Goal: Information Seeking & Learning: Learn about a topic

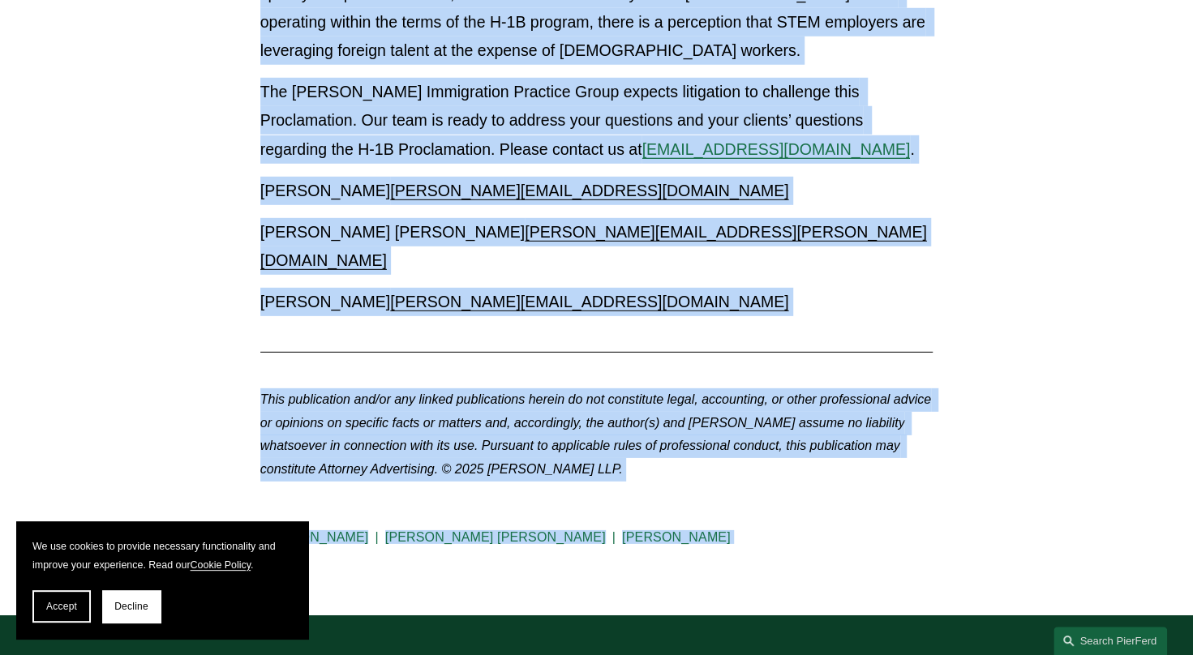
scroll to position [2923, 0]
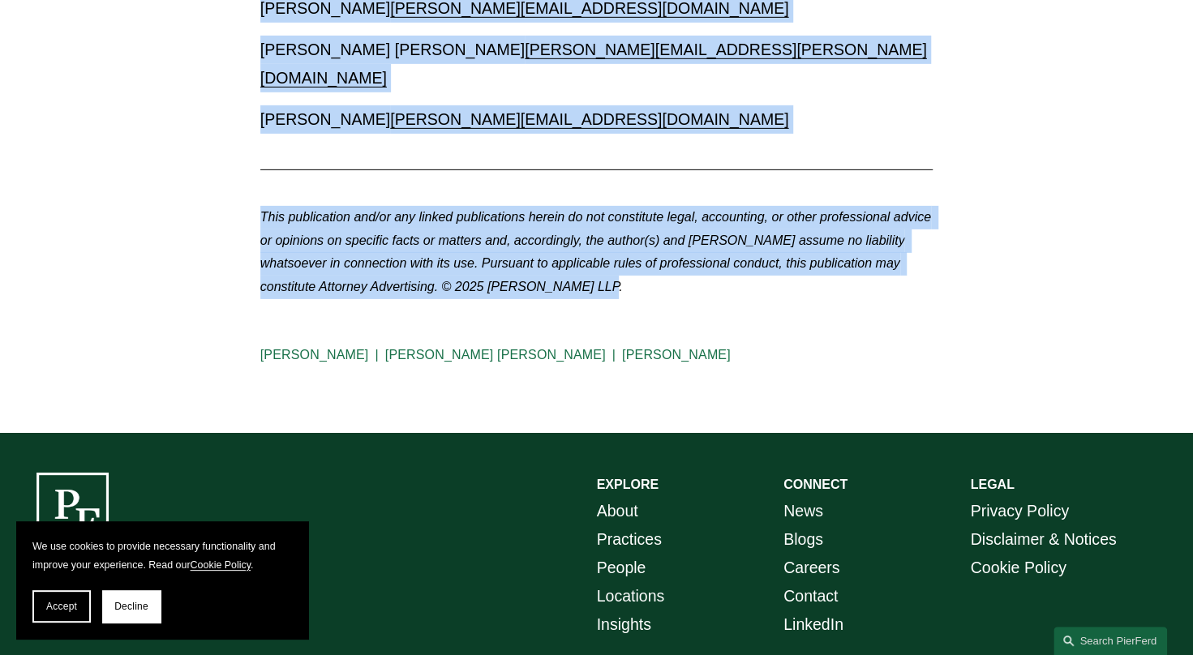
drag, startPoint x: 292, startPoint y: 242, endPoint x: 694, endPoint y: 175, distance: 407.7
drag, startPoint x: 694, startPoint y: 175, endPoint x: 582, endPoint y: 113, distance: 128.1
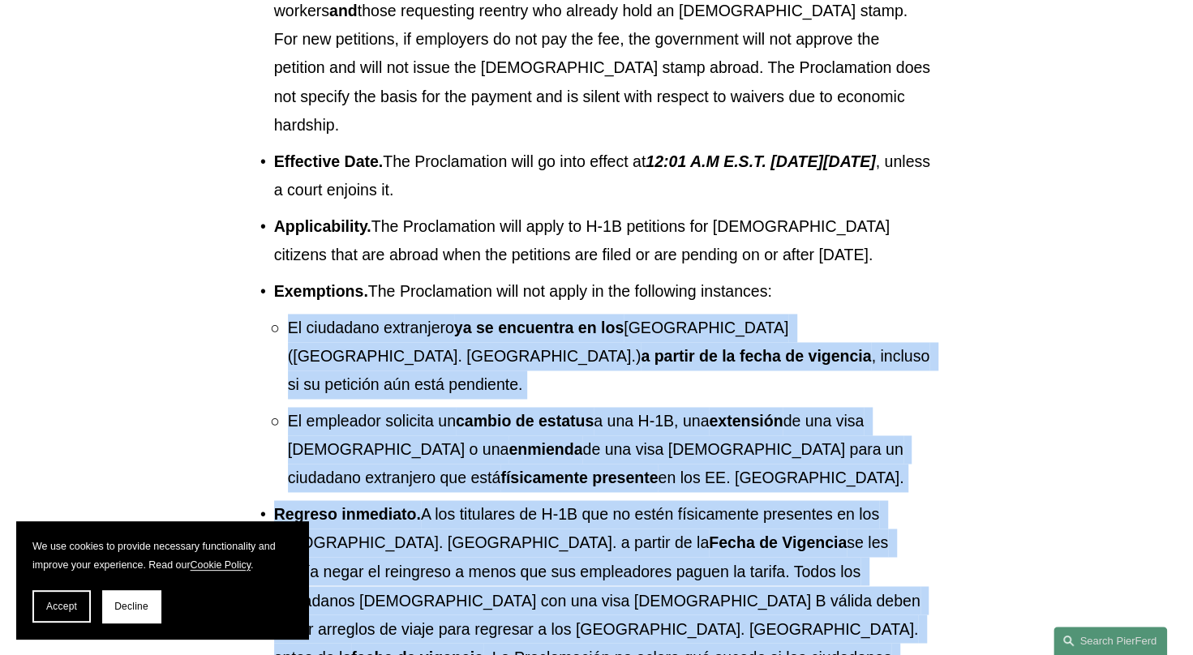
scroll to position [1243, 0]
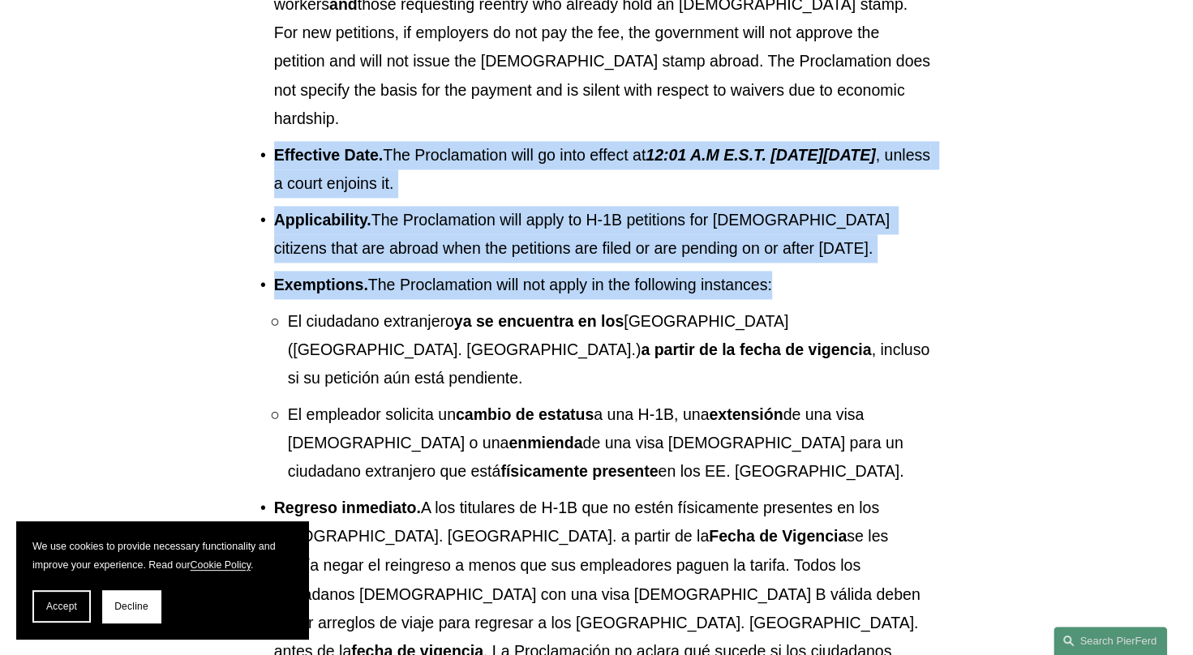
drag, startPoint x: 275, startPoint y: 110, endPoint x: 832, endPoint y: 251, distance: 574.6
drag, startPoint x: 832, startPoint y: 251, endPoint x: 733, endPoint y: 242, distance: 99.4
click at [733, 271] on p "Exemptions. The Proclamation will not apply in the following instances:" at bounding box center [603, 285] width 659 height 28
drag, startPoint x: 778, startPoint y: 242, endPoint x: 259, endPoint y: 102, distance: 537.3
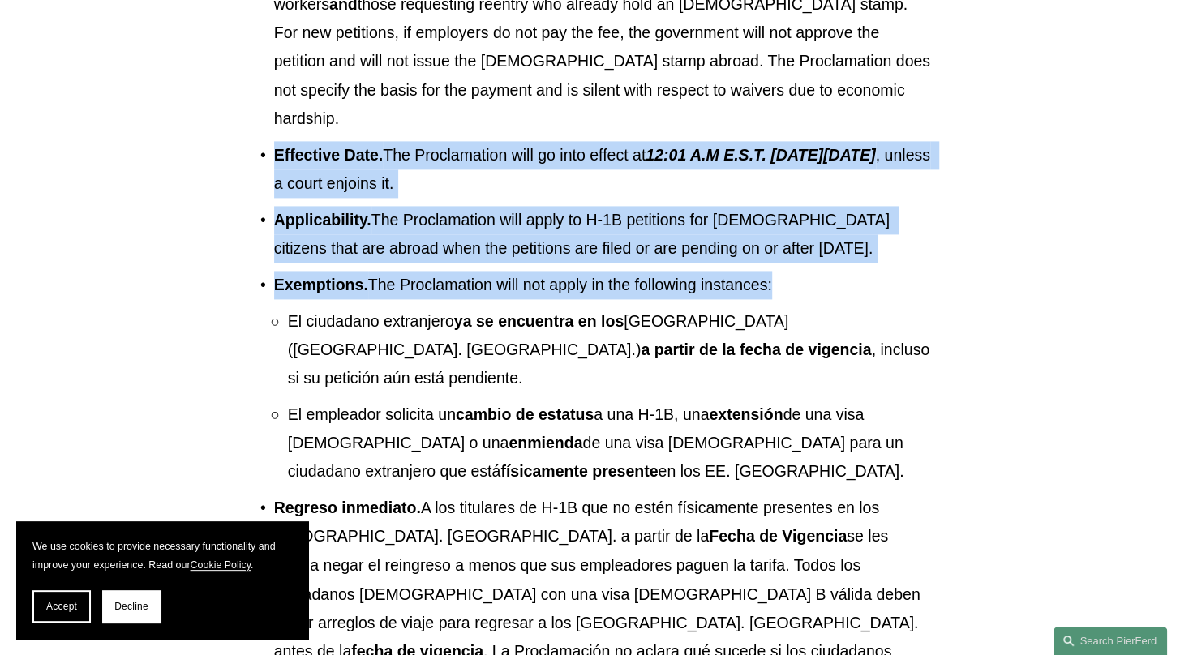
drag, startPoint x: 259, startPoint y: 102, endPoint x: 310, endPoint y: 126, distance: 55.8
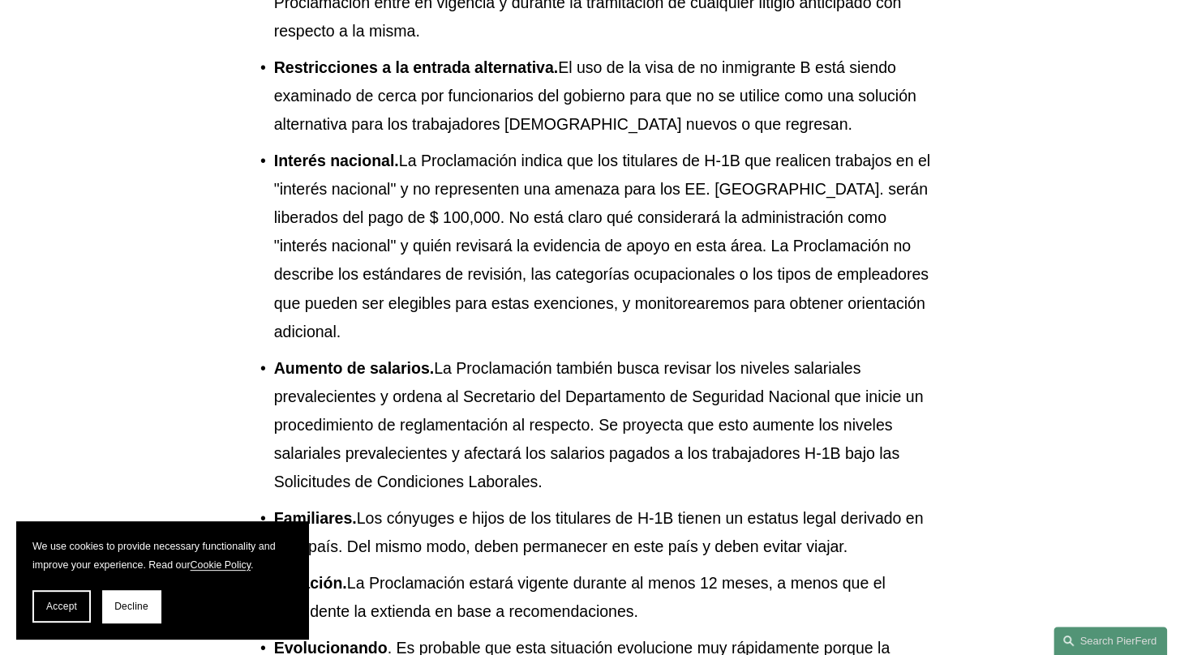
scroll to position [2067, 0]
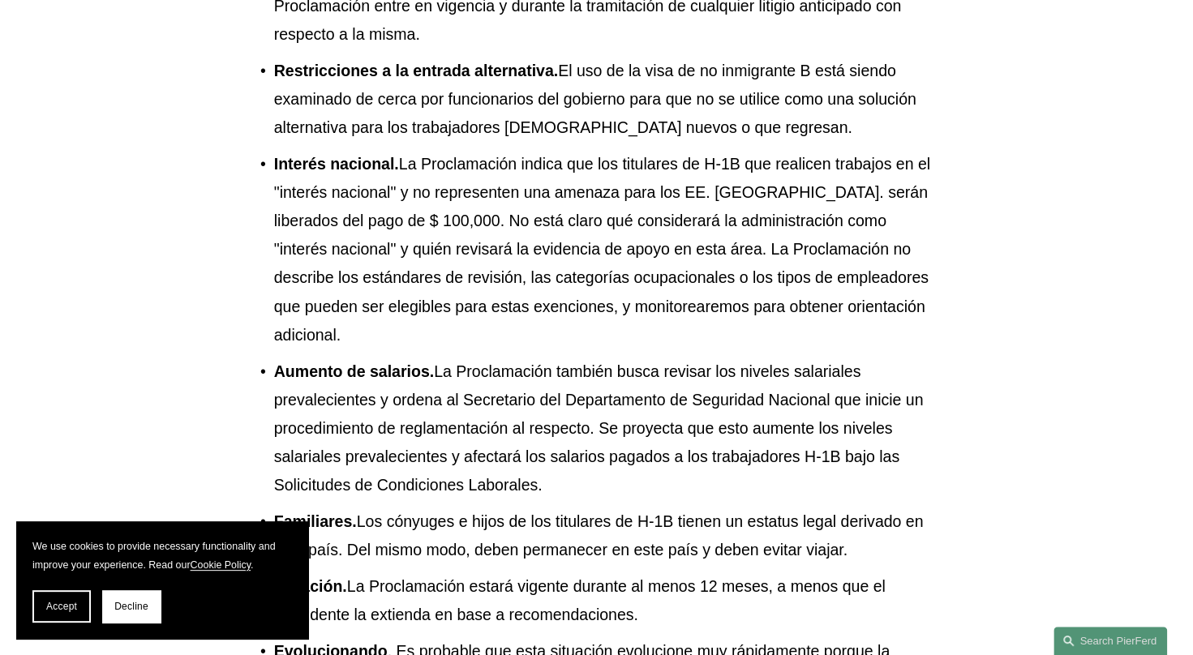
click at [869, 358] on p "Aumento de salarios. La Proclamación también busca revisar los niveles salarial…" at bounding box center [603, 429] width 659 height 143
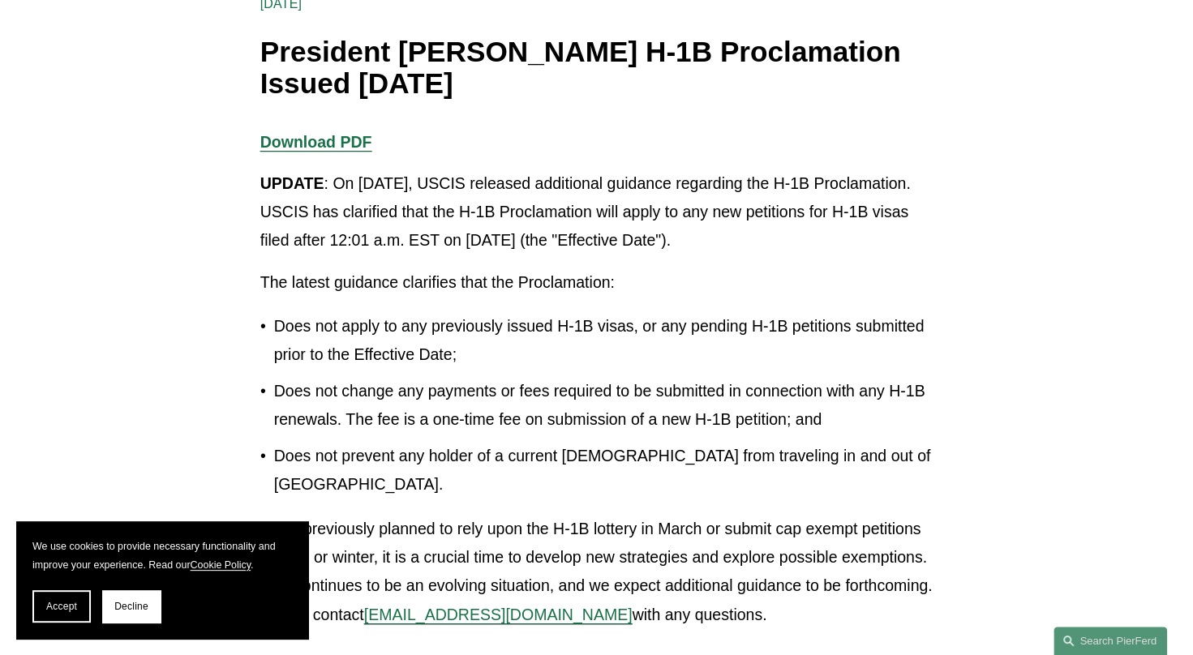
scroll to position [255, 0]
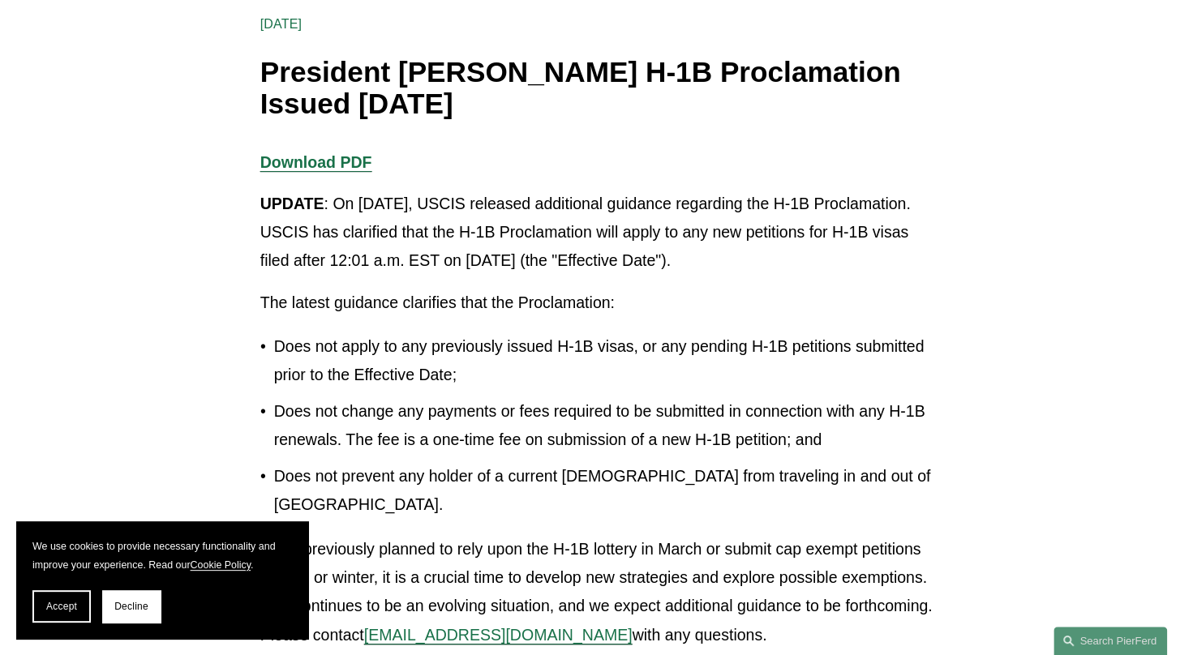
click at [265, 74] on h1 "President [PERSON_NAME] H-1B Proclamation Issued [DATE]" at bounding box center [596, 88] width 673 height 62
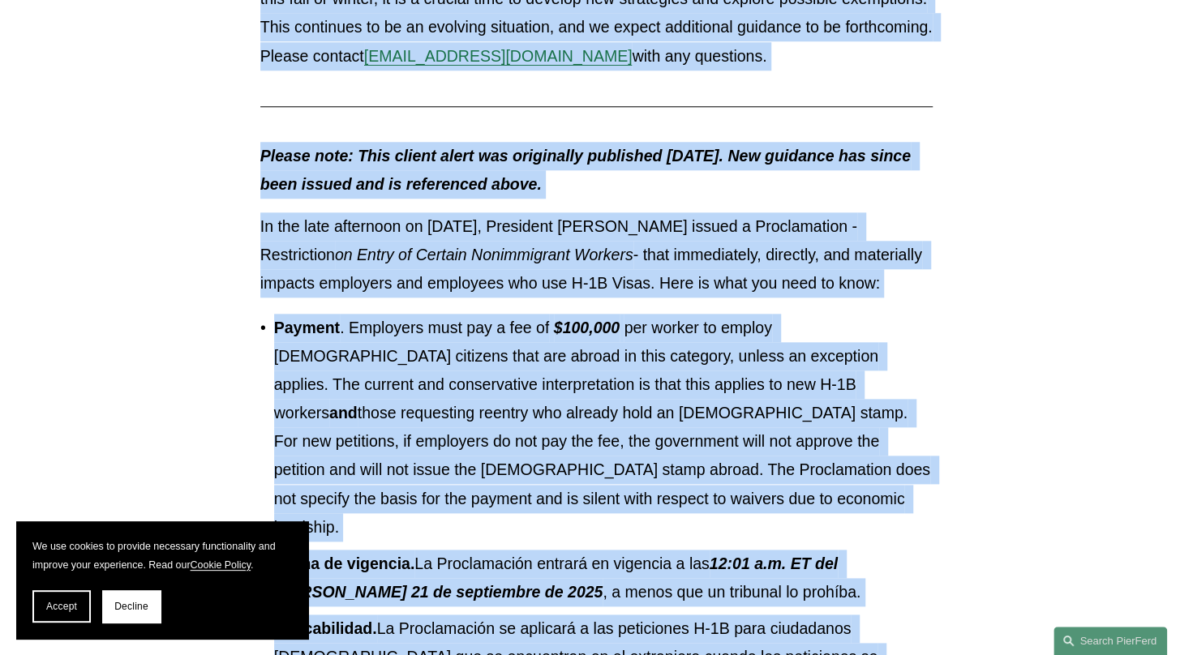
scroll to position [887, 0]
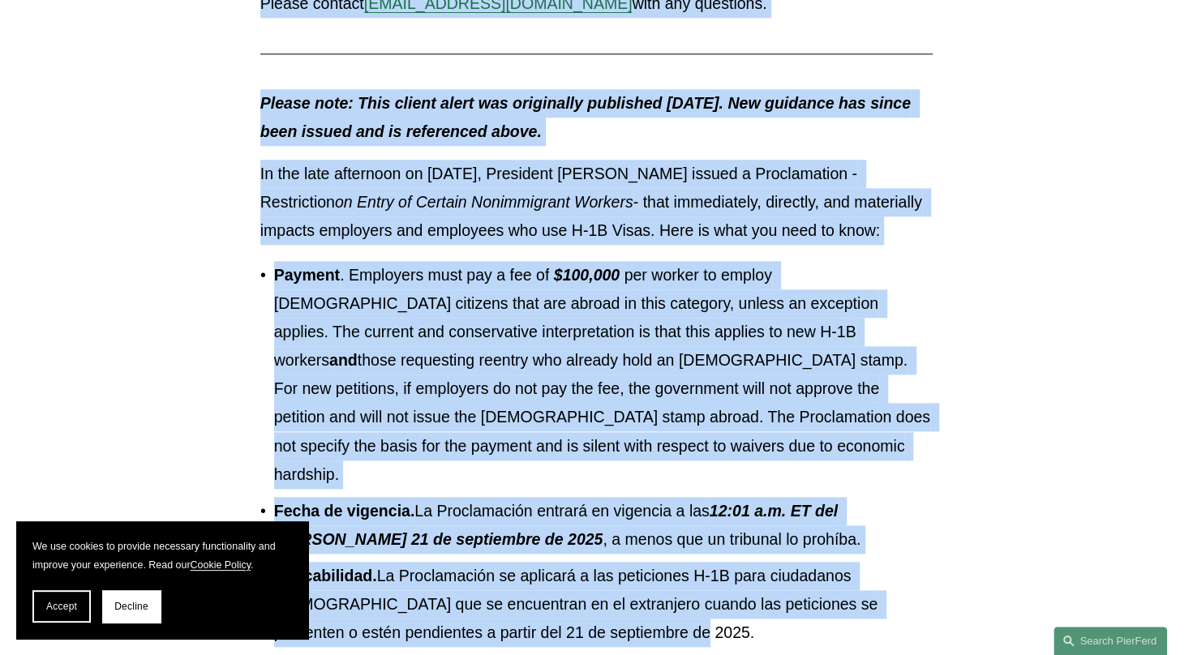
drag, startPoint x: 263, startPoint y: 70, endPoint x: 1014, endPoint y: 216, distance: 765.6
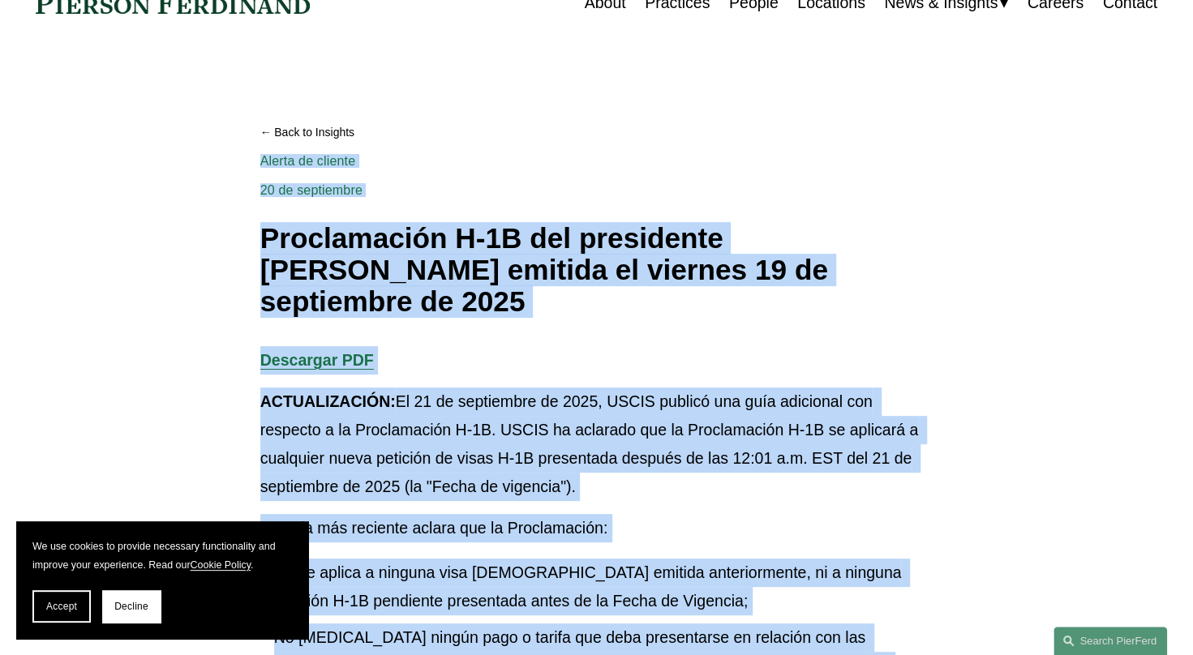
scroll to position [69, 0]
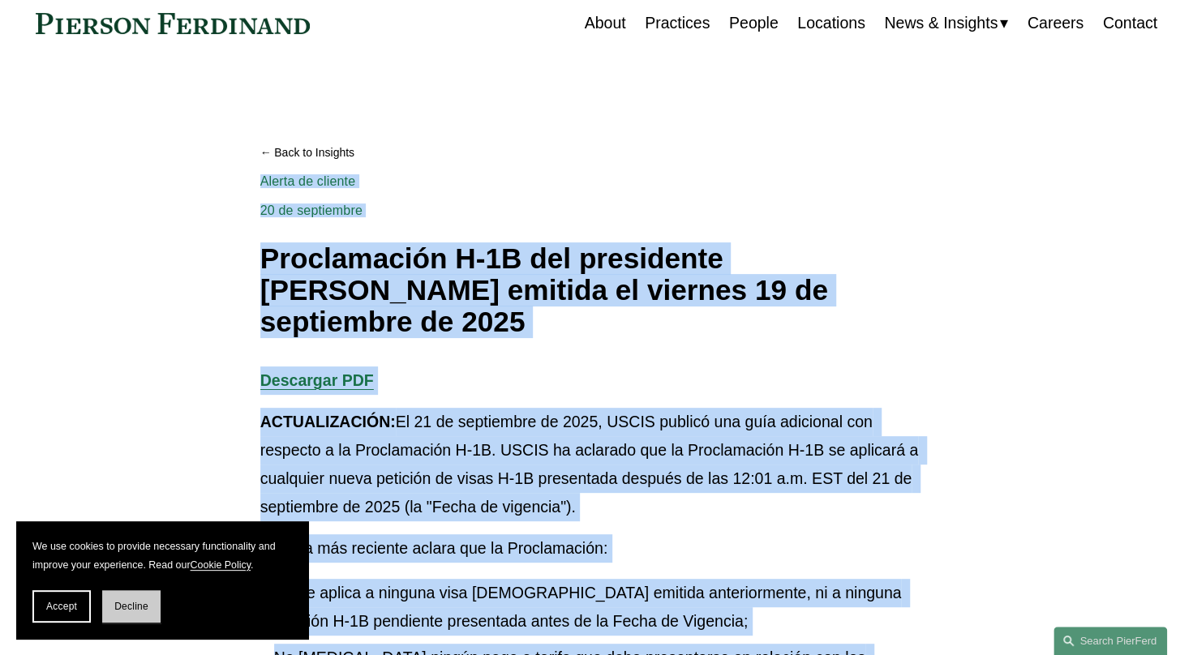
click at [122, 605] on span "Decline" at bounding box center [131, 606] width 34 height 11
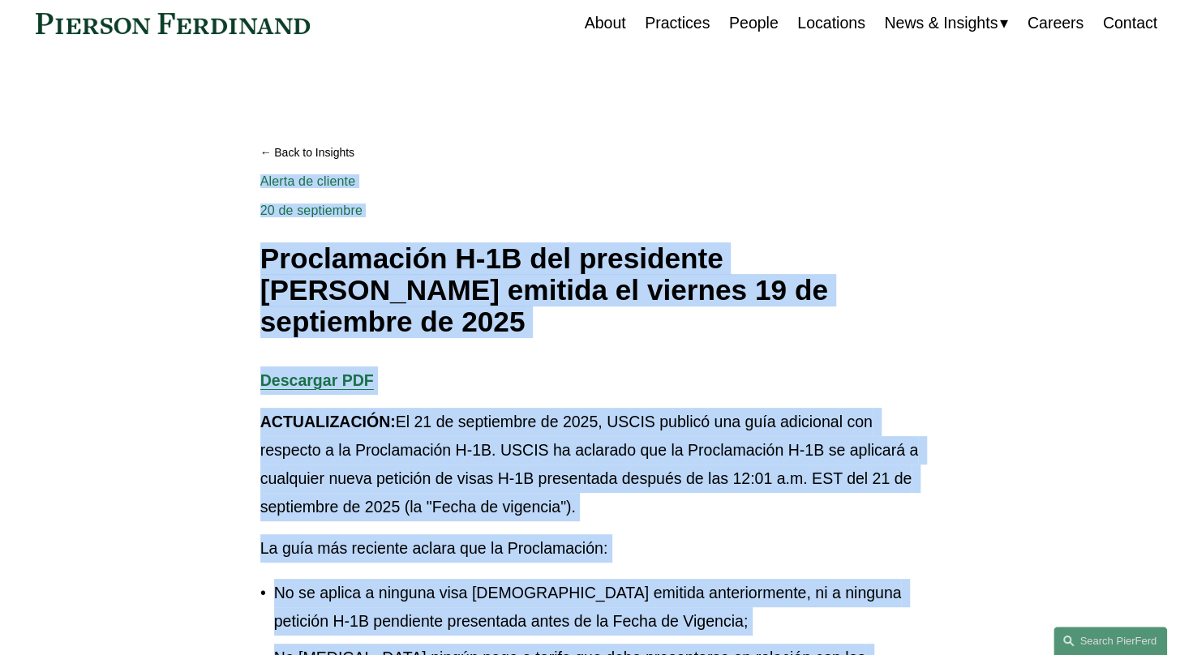
click at [463, 172] on div "Back to Insights Proclamación H-1B del presidente [PERSON_NAME] emitida el vier…" at bounding box center [596, 234] width 673 height 207
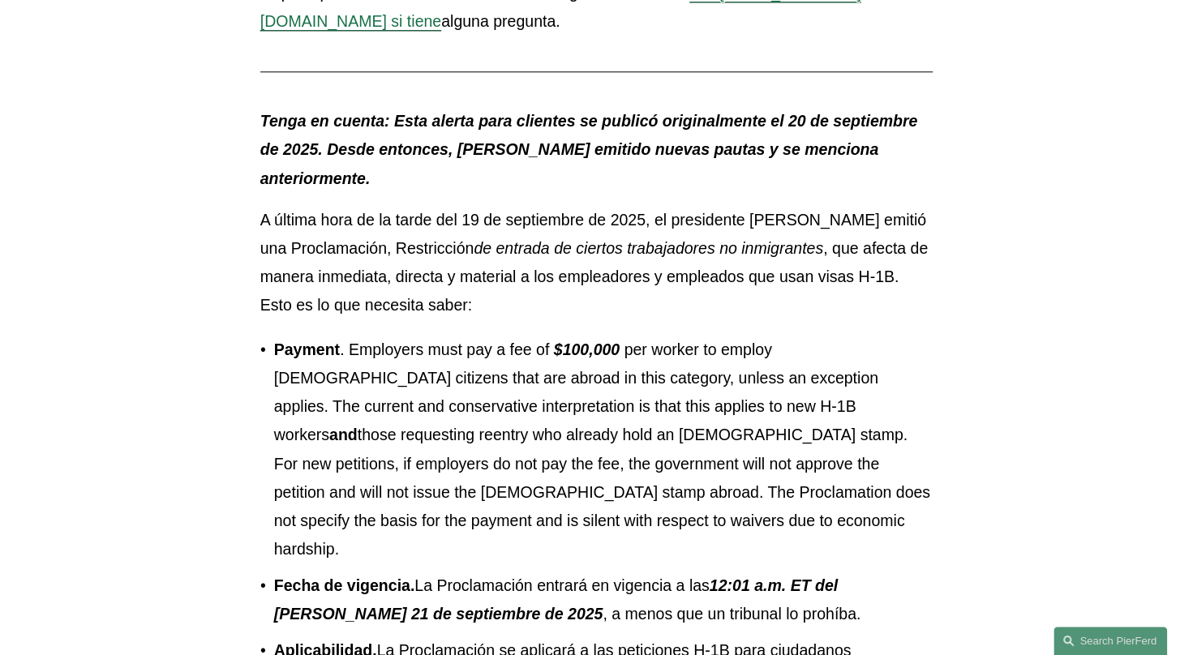
scroll to position [962, 0]
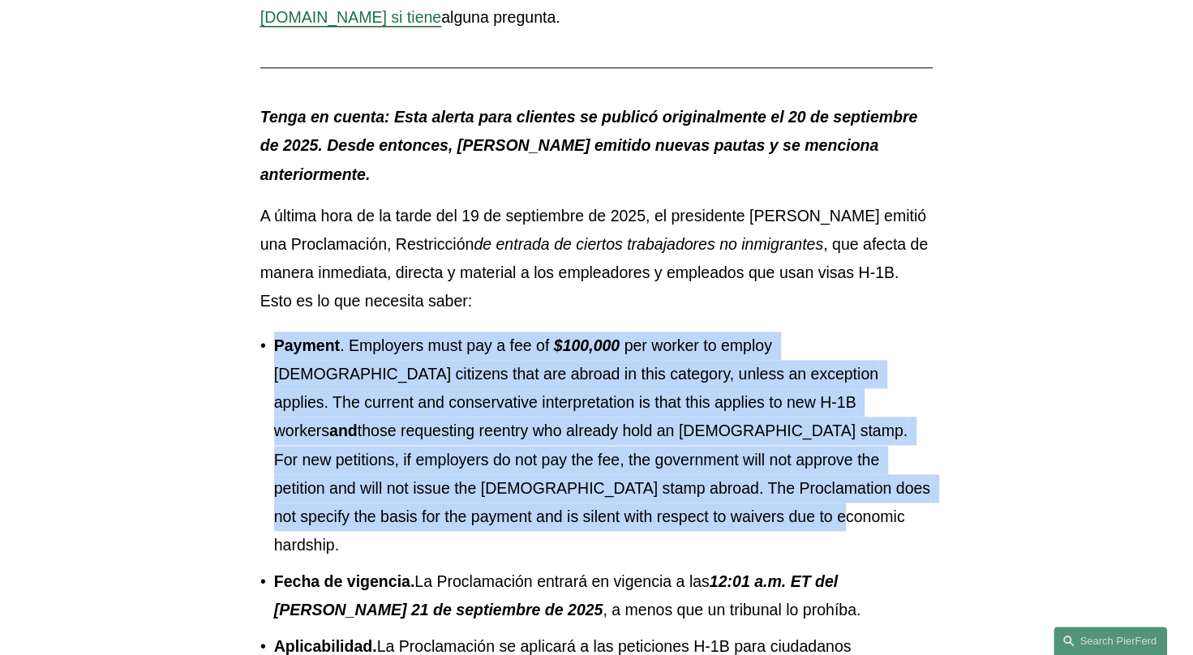
drag, startPoint x: 274, startPoint y: 272, endPoint x: 465, endPoint y: 443, distance: 255.5
click at [465, 443] on p "Payment . Employers must pay a fee of $100,000 per worker to employ [DEMOGRAPHI…" at bounding box center [603, 446] width 659 height 228
drag, startPoint x: 465, startPoint y: 443, endPoint x: 439, endPoint y: 413, distance: 39.7
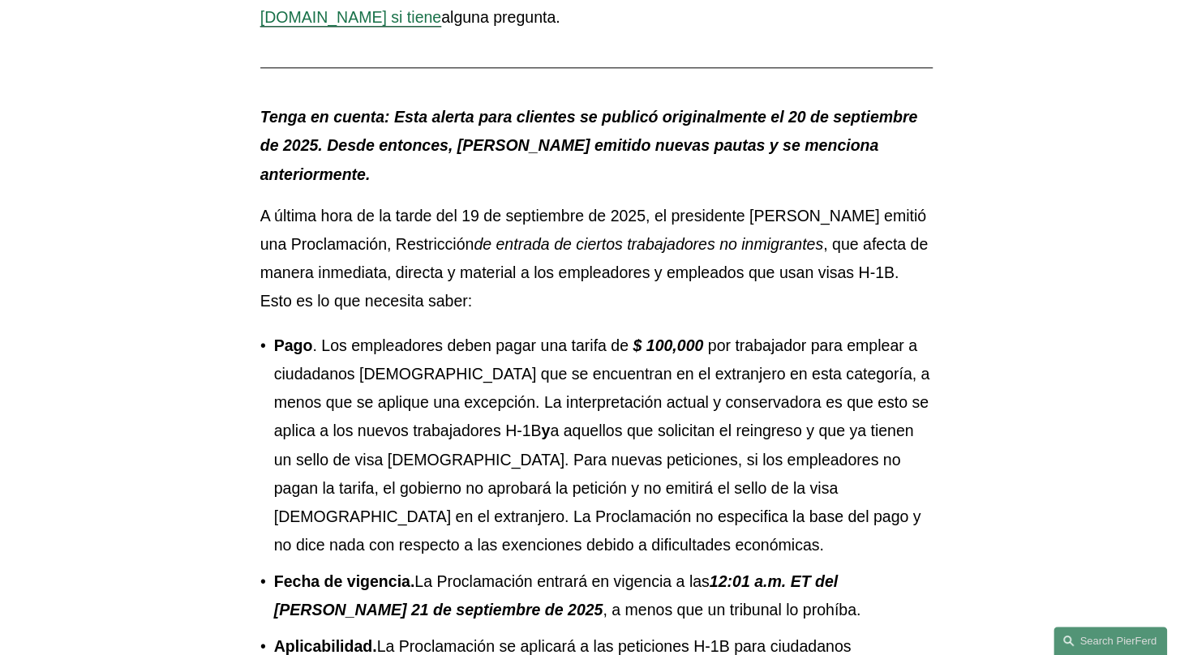
click at [443, 477] on p "Pago . Los empleadores deben pagar una tarifa de $ 100,000 por trabajador para …" at bounding box center [603, 446] width 659 height 228
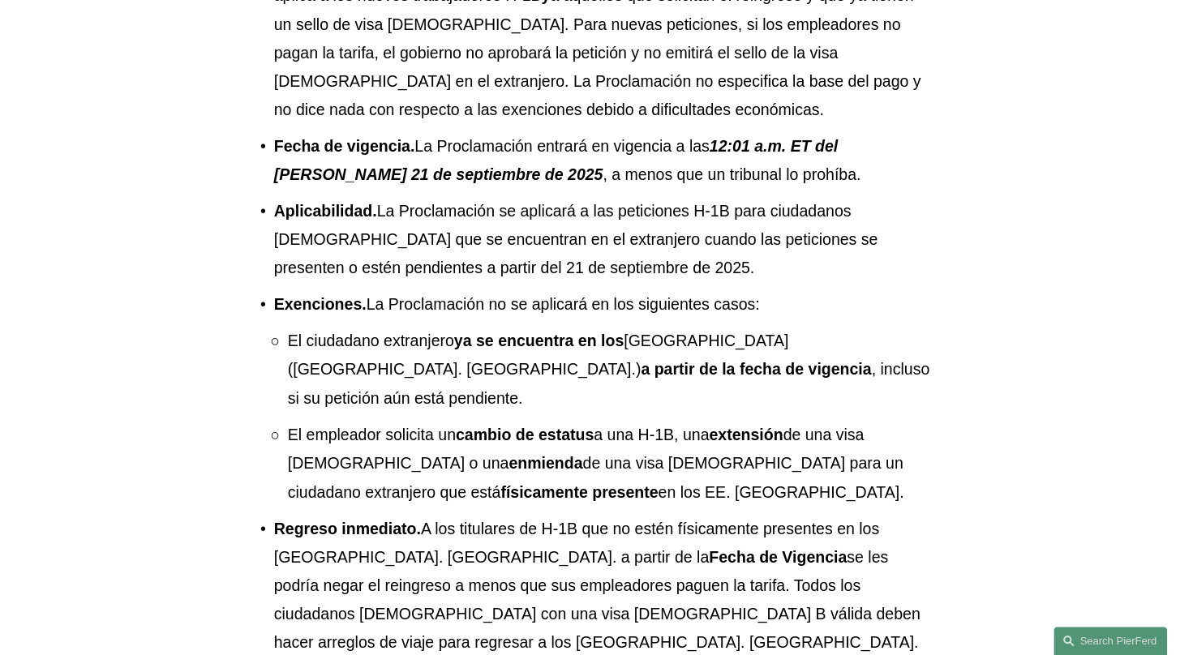
scroll to position [1386, 0]
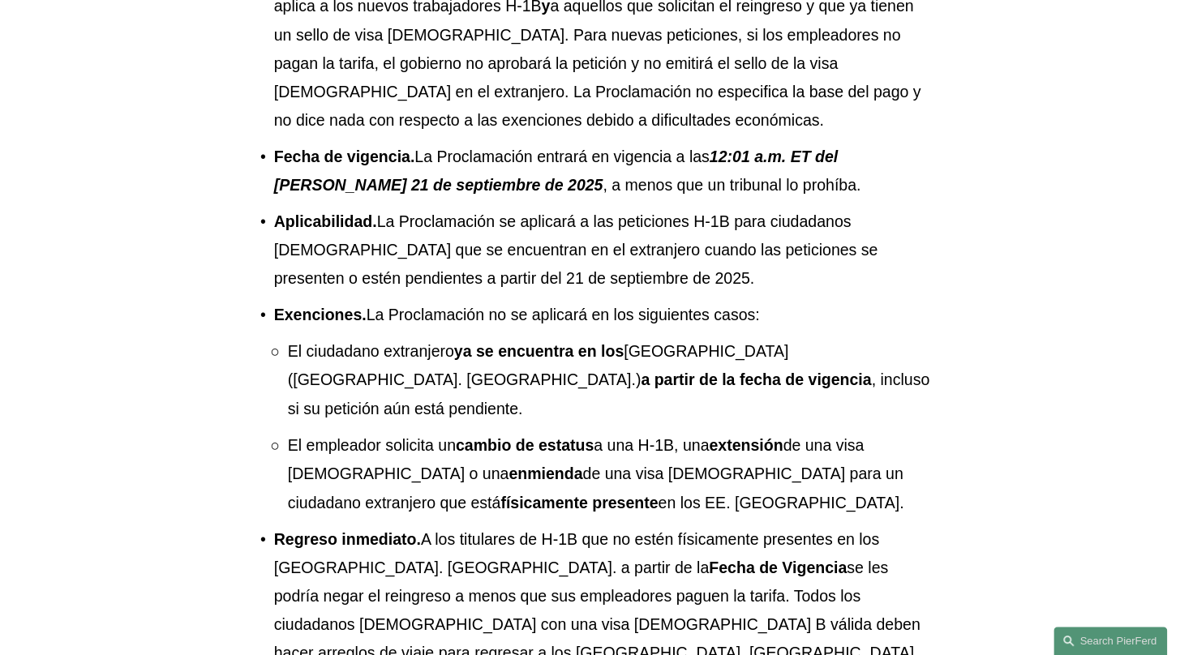
click at [1015, 472] on article "Back to Insights Proclamación H-1B del presidente [PERSON_NAME] emitida el vier…" at bounding box center [596, 603] width 1193 height 3699
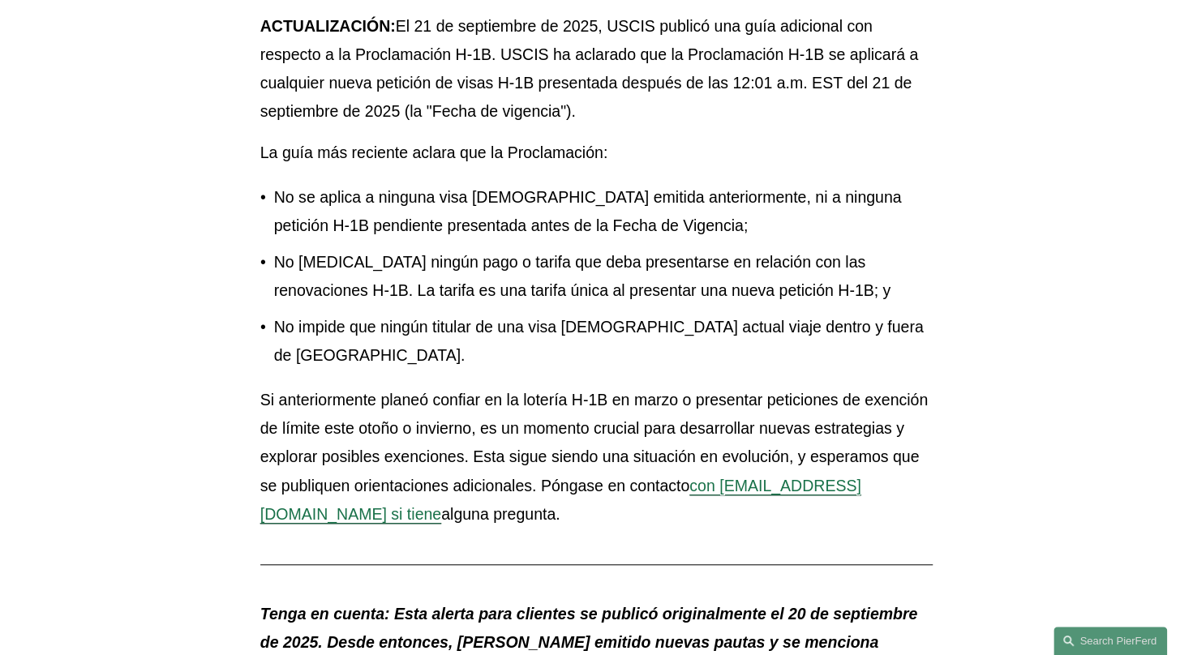
scroll to position [0, 0]
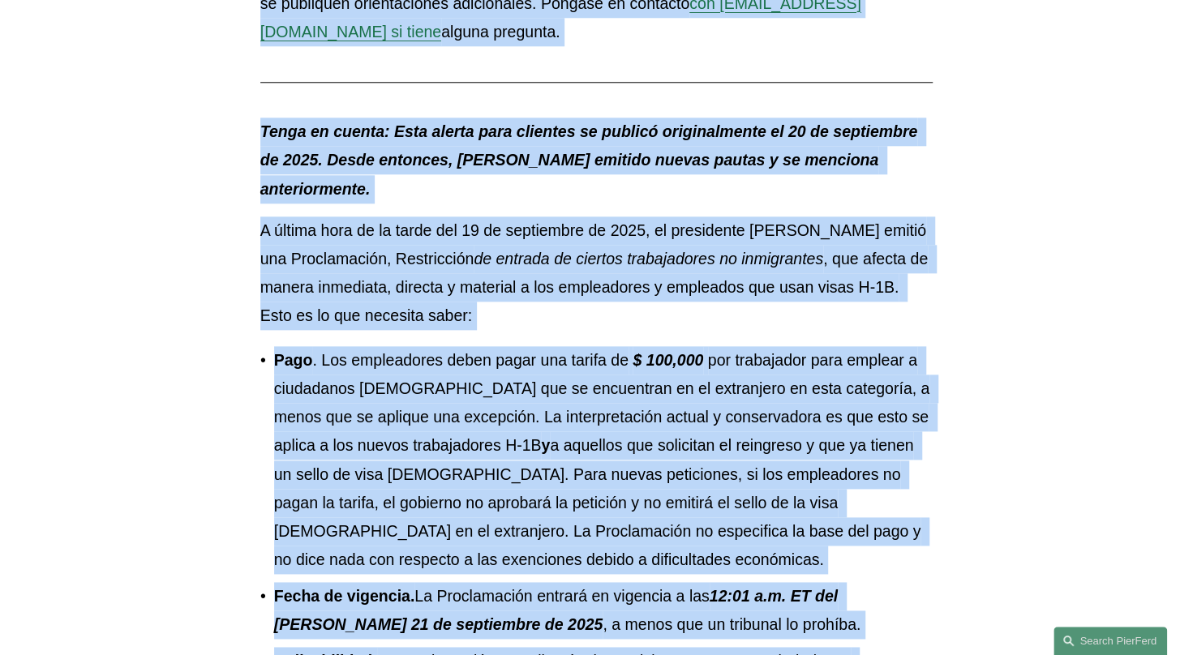
scroll to position [1044, 0]
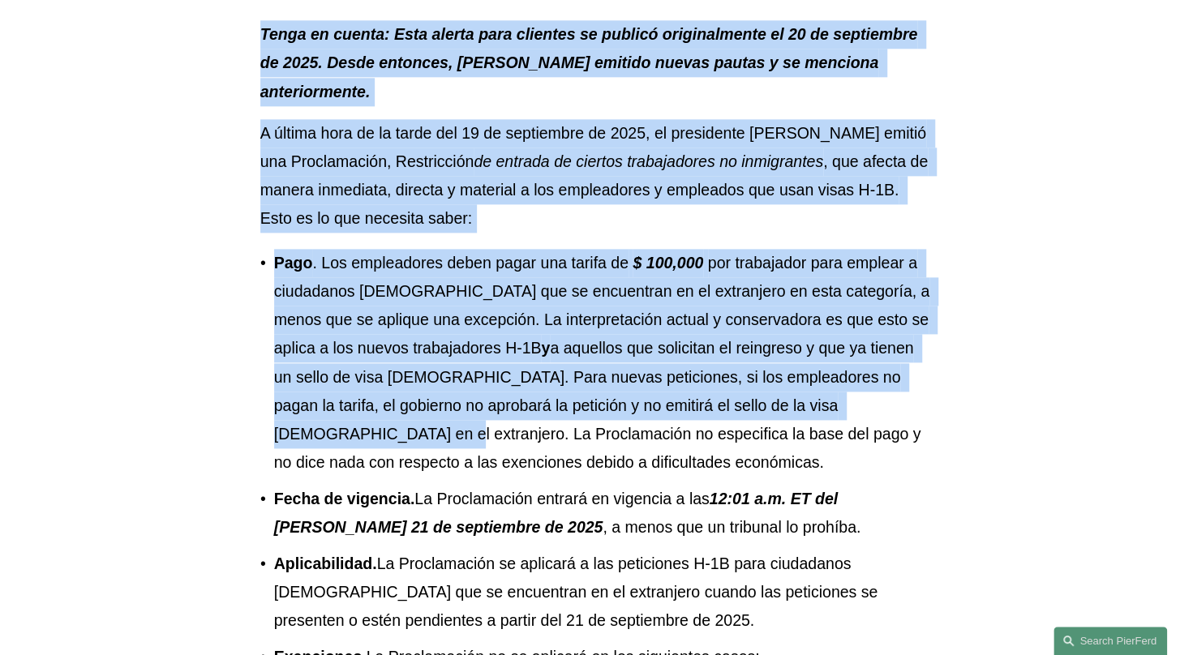
drag, startPoint x: 255, startPoint y: 219, endPoint x: 876, endPoint y: 328, distance: 630.5
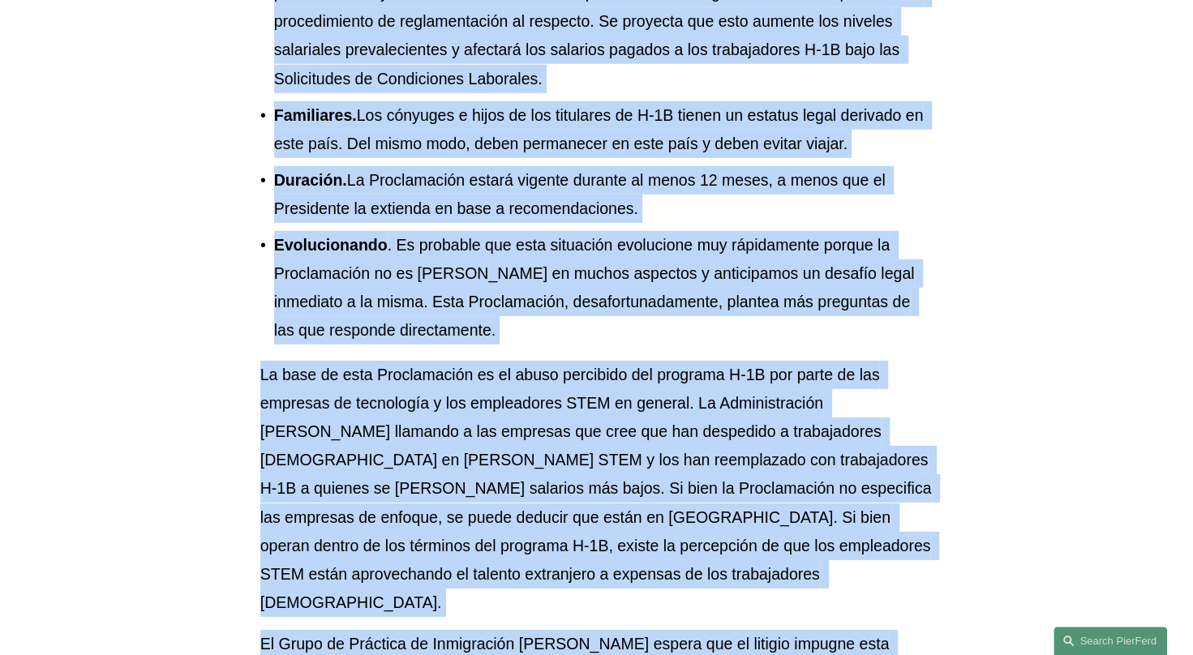
scroll to position [2707, 0]
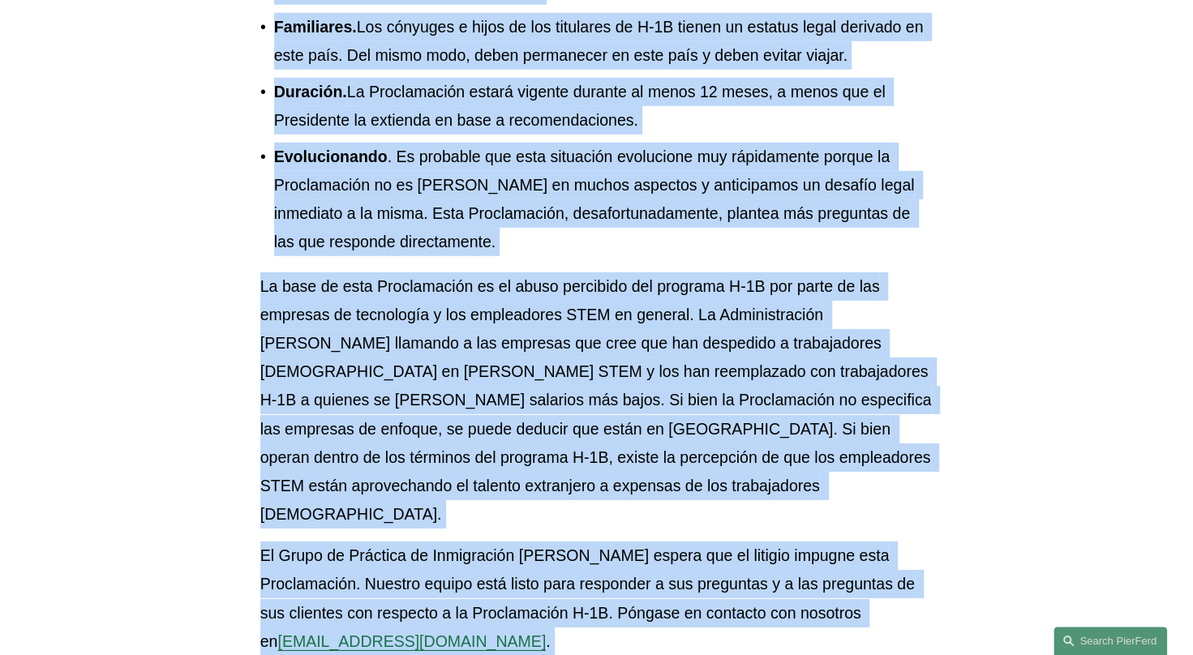
drag, startPoint x: 252, startPoint y: 193, endPoint x: 726, endPoint y: 531, distance: 582.4
copy div "Lore ip Dolorsit Ametconsecte A-4E sed doeiusmodt Incid utlabor et dolorem 29 a…"
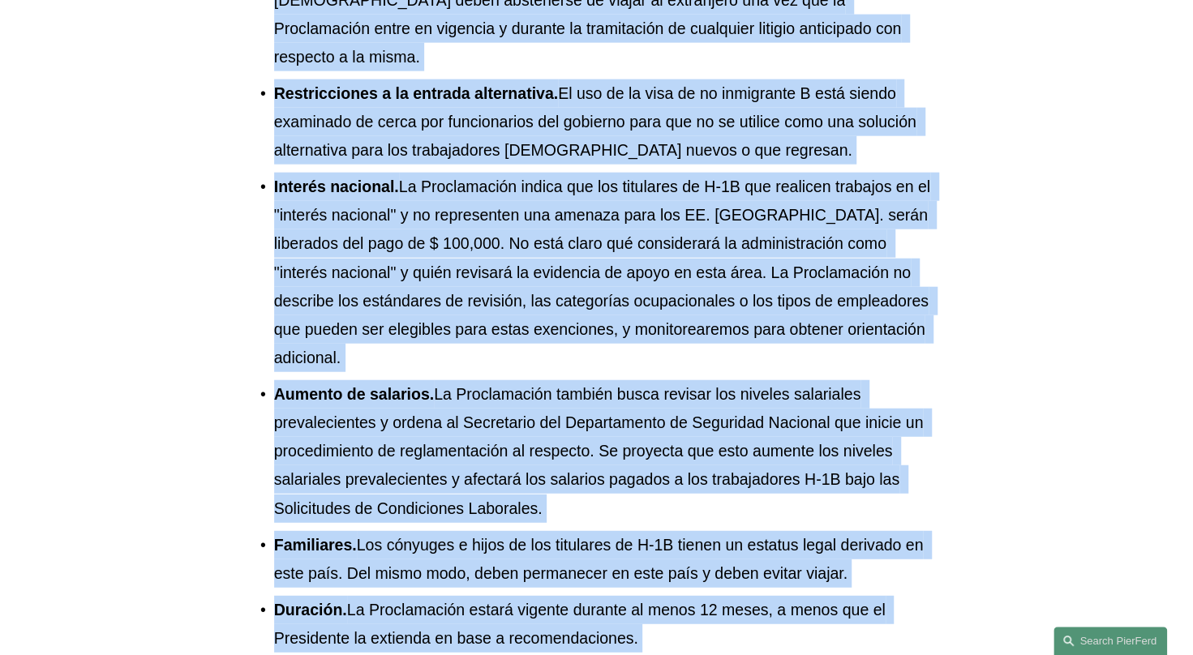
scroll to position [2114, 0]
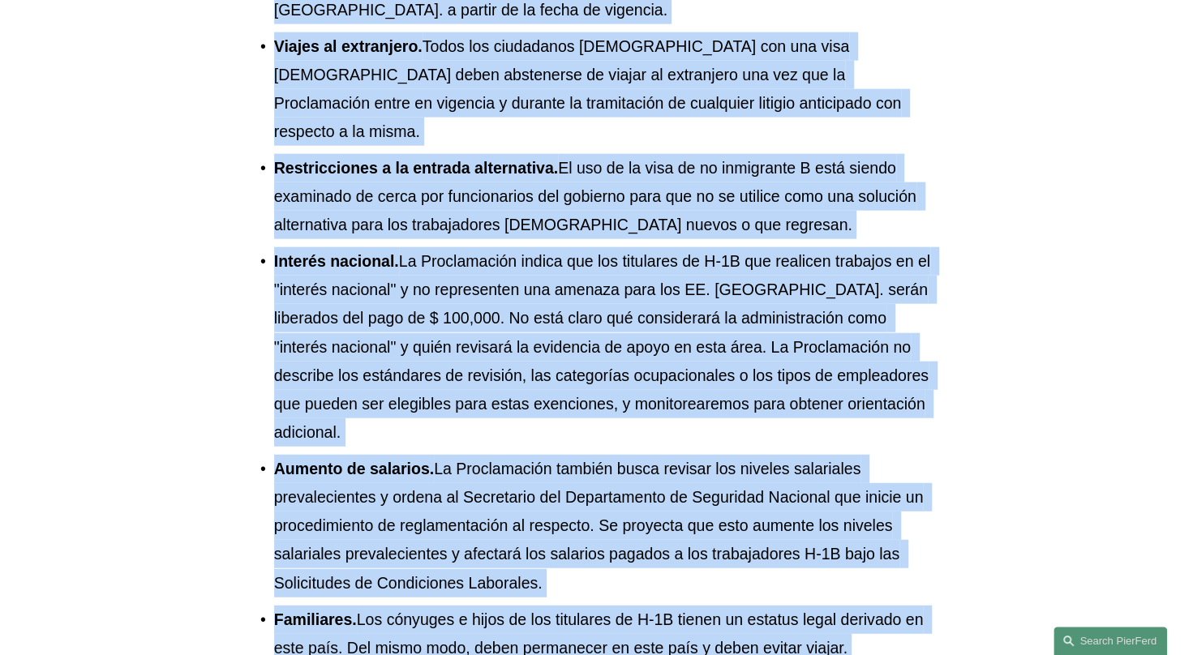
copy div "Lore ip Dolorsit Ametconsecte A-4E sed doeiusmodt Incid utlabor et dolorem 29 a…"
